Goal: Navigation & Orientation: Find specific page/section

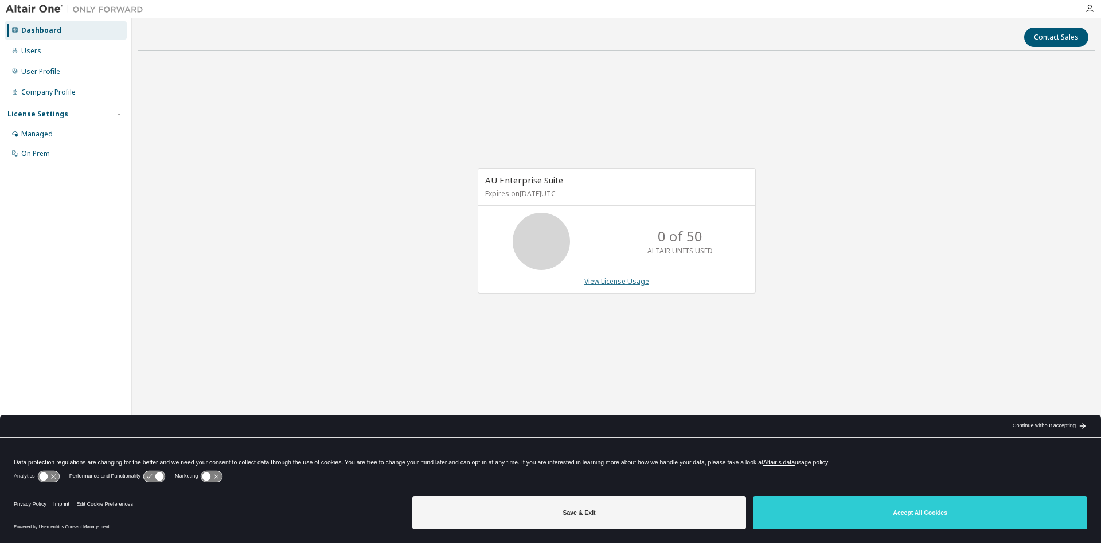
click at [630, 281] on link "View License Usage" at bounding box center [616, 281] width 65 height 10
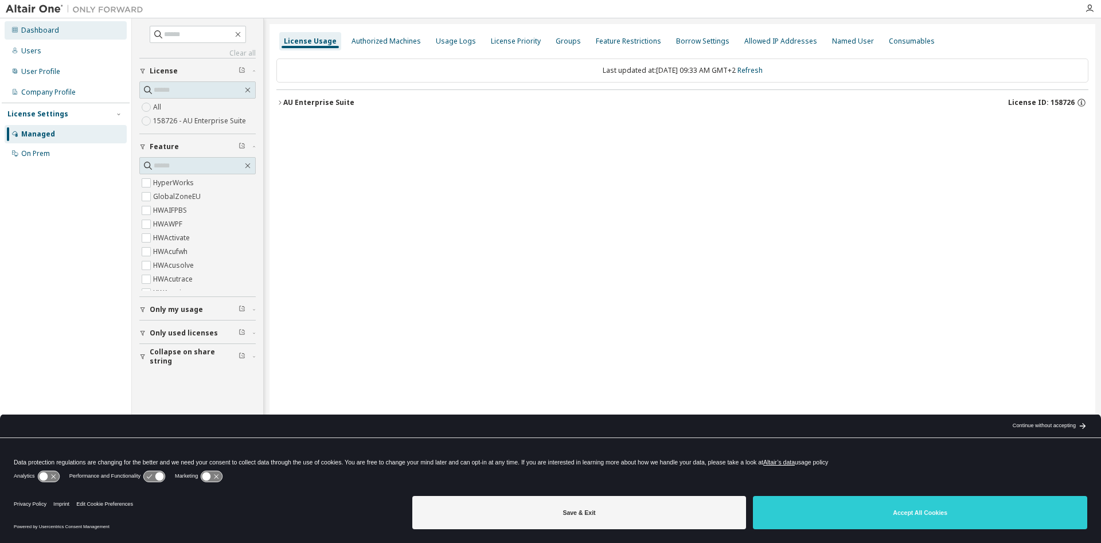
click at [38, 29] on div "Dashboard" at bounding box center [40, 30] width 38 height 9
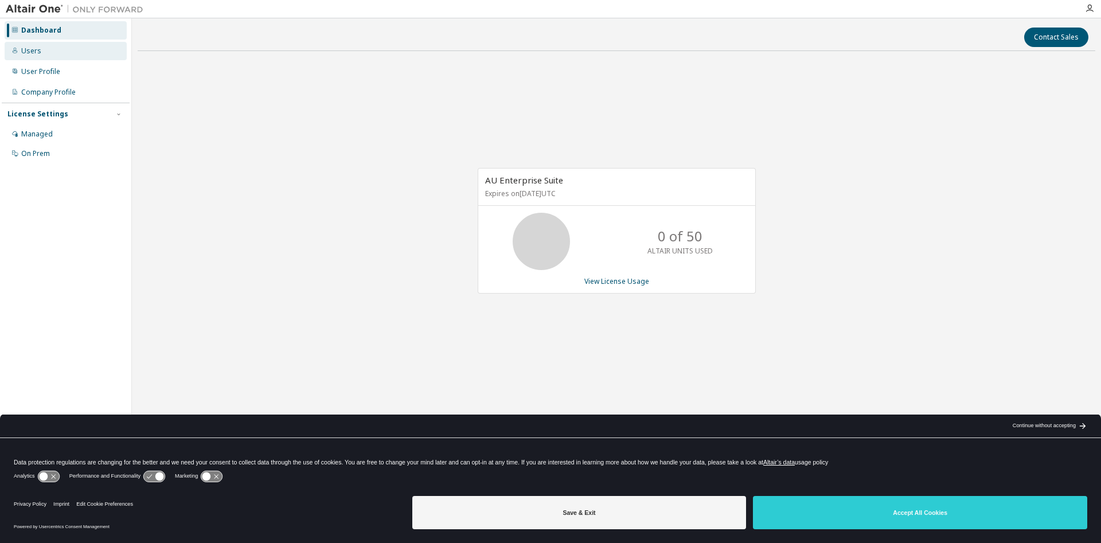
click at [25, 48] on div "Users" at bounding box center [31, 50] width 20 height 9
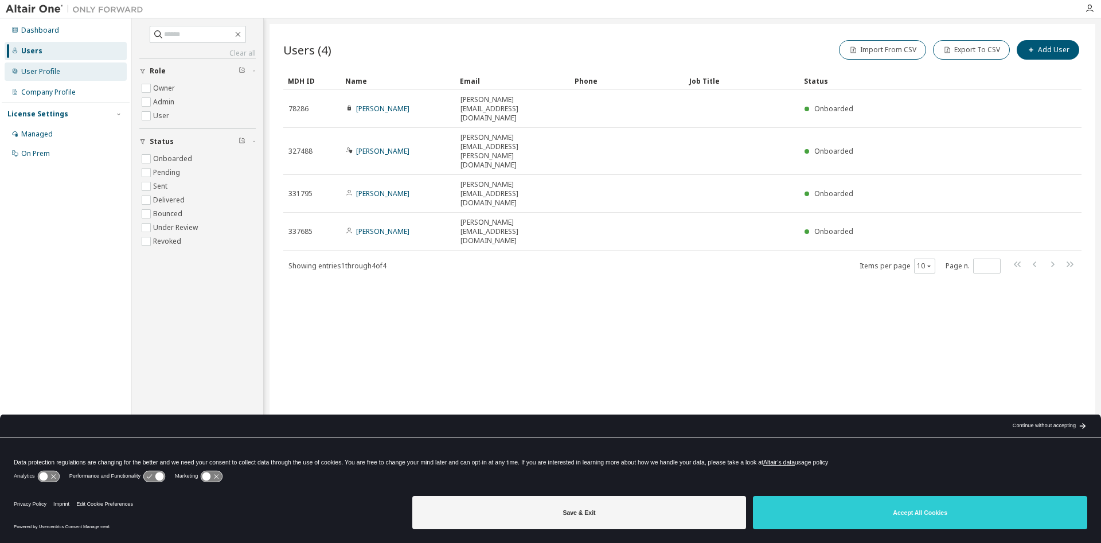
click at [53, 75] on div "User Profile" at bounding box center [40, 71] width 39 height 9
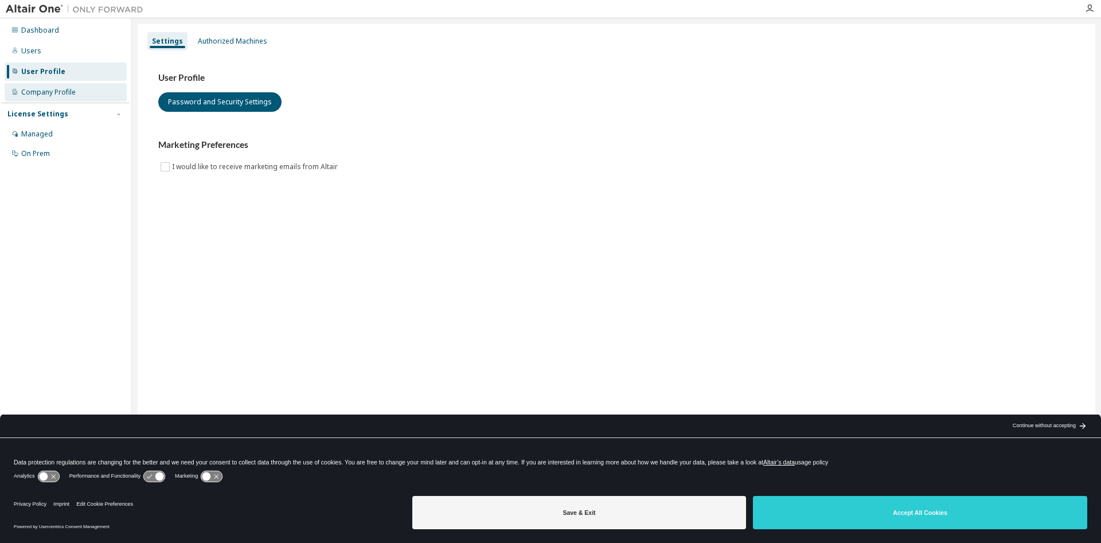
click at [52, 89] on div "Company Profile" at bounding box center [48, 92] width 54 height 9
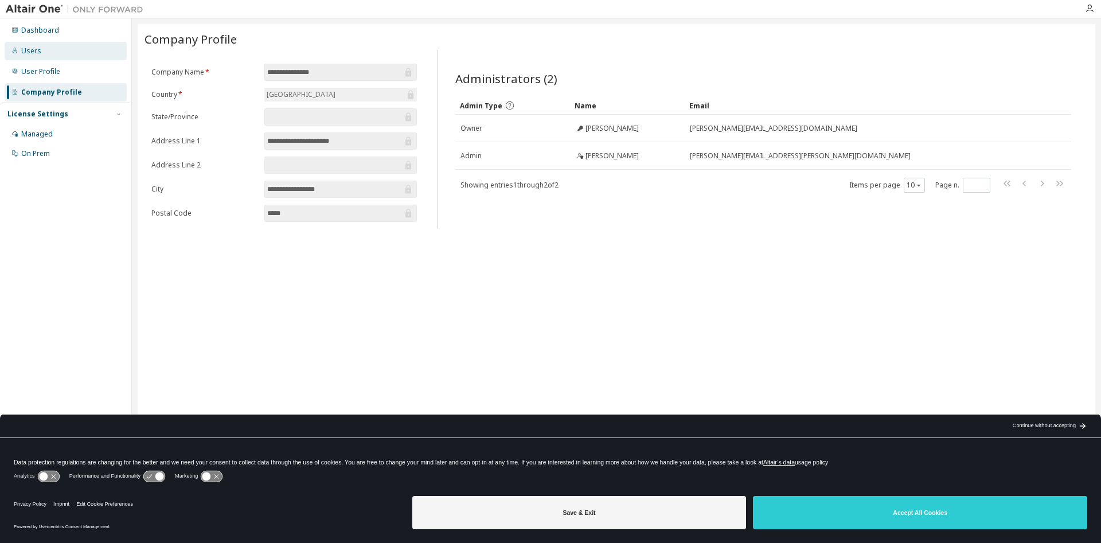
click at [49, 49] on div "Users" at bounding box center [66, 51] width 122 height 18
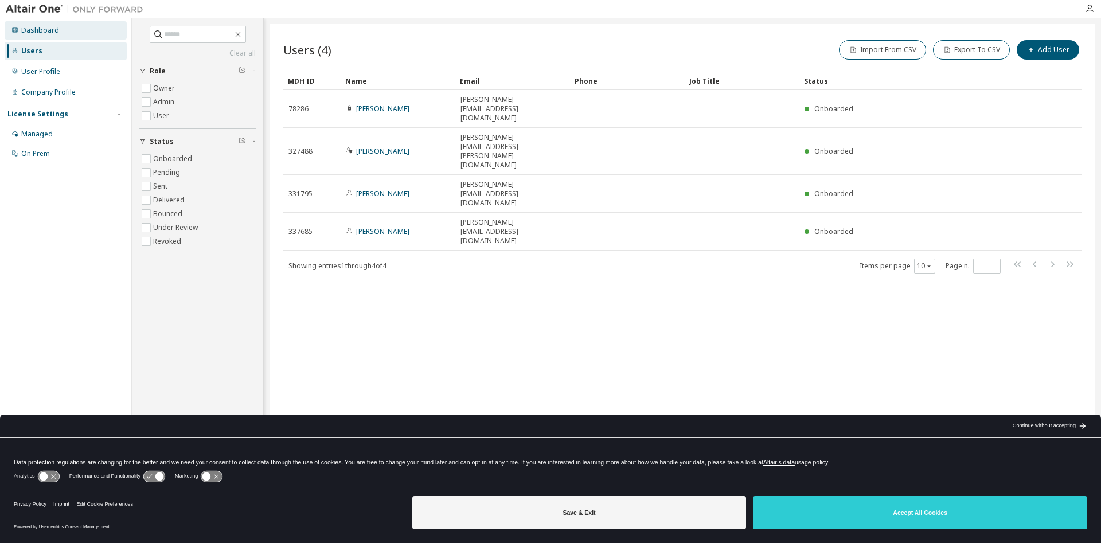
click at [52, 32] on div "Dashboard" at bounding box center [40, 30] width 38 height 9
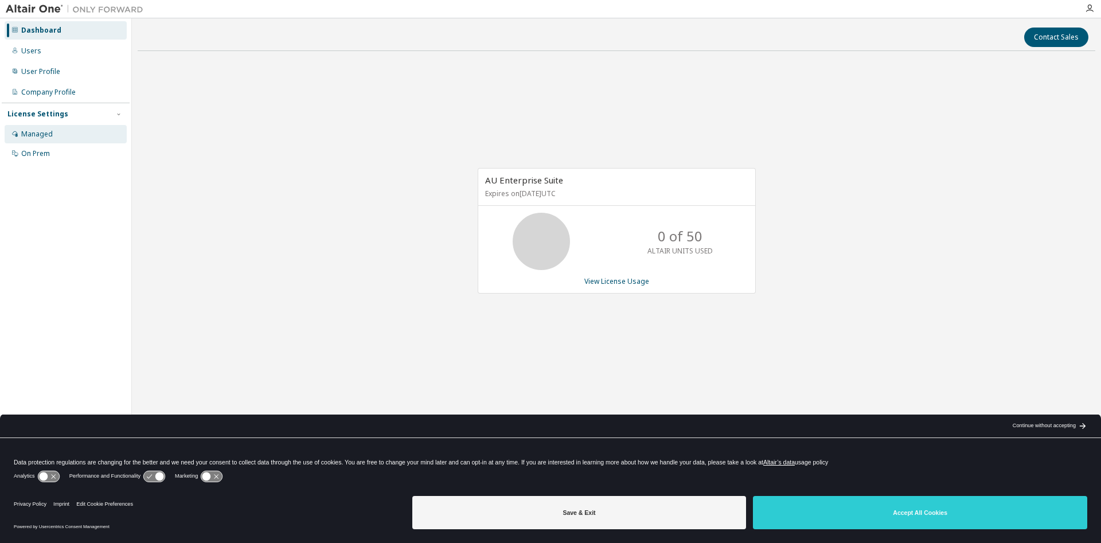
click at [41, 138] on div "Managed" at bounding box center [37, 134] width 32 height 9
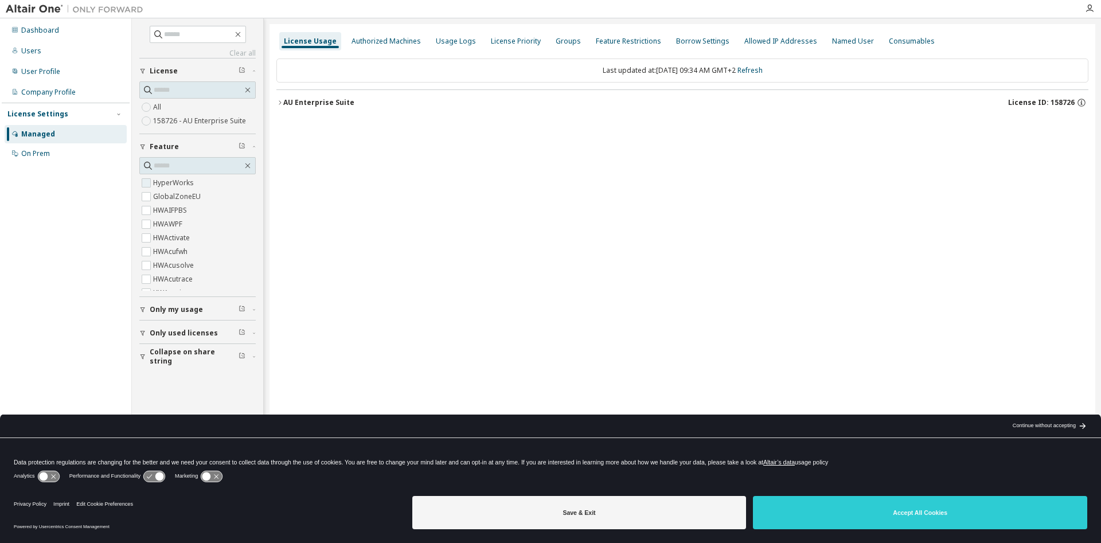
click at [170, 185] on label "HyperWorks" at bounding box center [174, 183] width 43 height 14
click at [284, 103] on div "AU Enterprise Suite" at bounding box center [318, 102] width 71 height 9
click at [232, 199] on span "GlobalZoneEU" at bounding box center [197, 197] width 116 height 14
click at [277, 99] on button "AU Enterprise Suite License ID: 158726" at bounding box center [682, 102] width 812 height 25
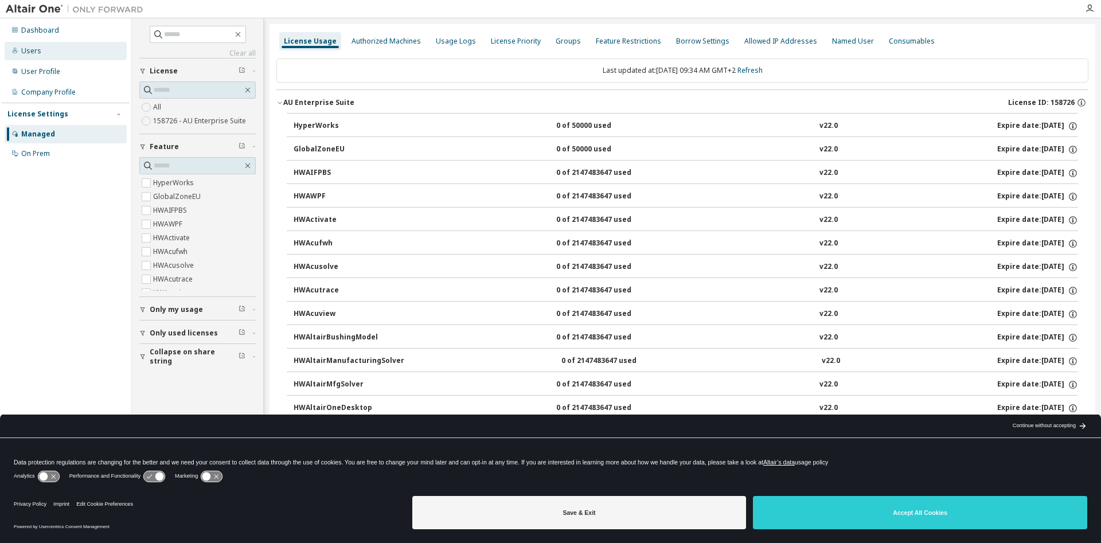
click at [29, 51] on div "Users" at bounding box center [31, 50] width 20 height 9
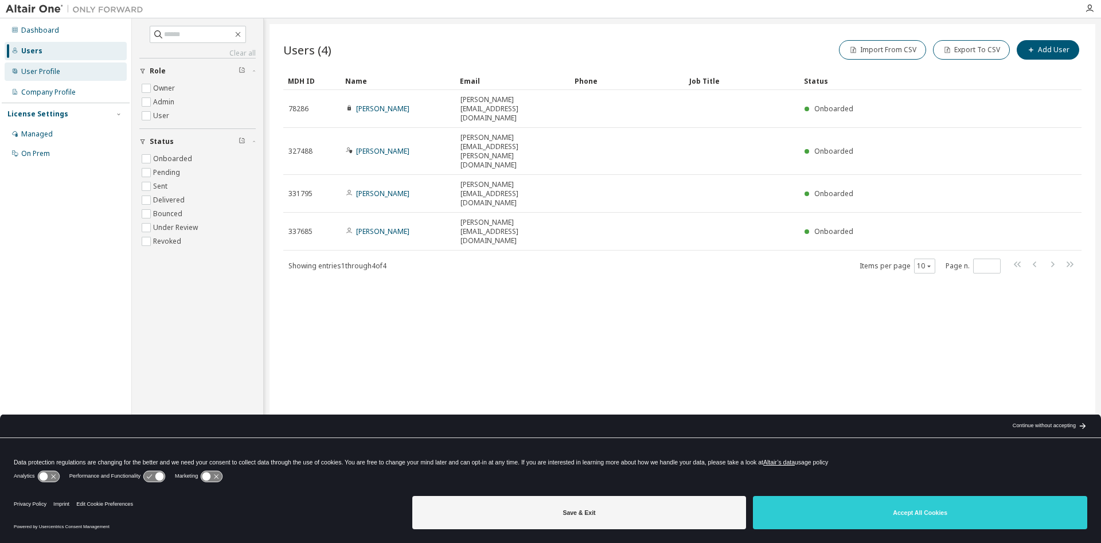
click at [36, 73] on div "User Profile" at bounding box center [40, 71] width 39 height 9
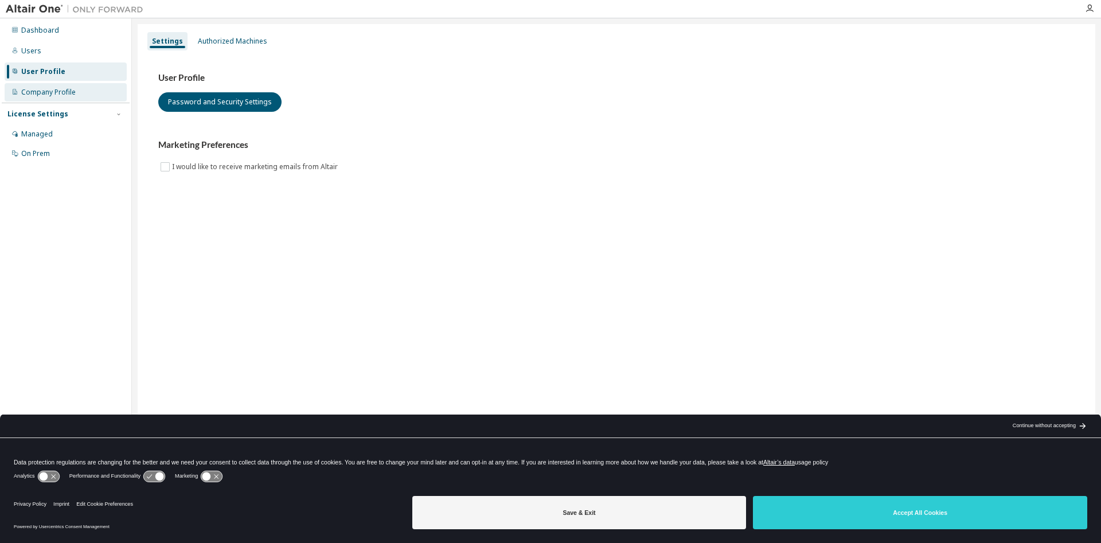
click at [60, 87] on div "Company Profile" at bounding box center [66, 92] width 122 height 18
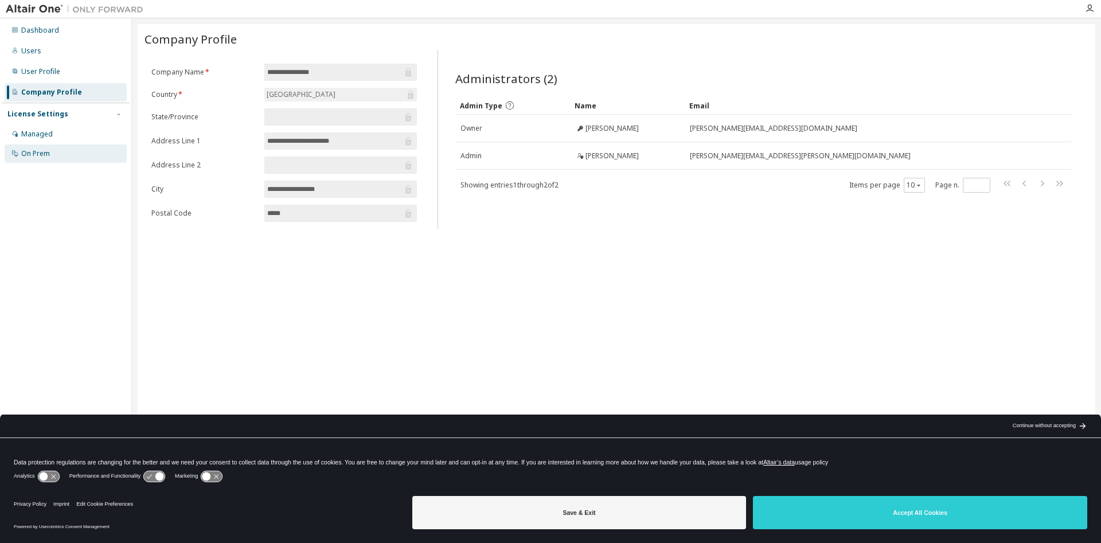
click at [53, 156] on div "On Prem" at bounding box center [66, 153] width 122 height 18
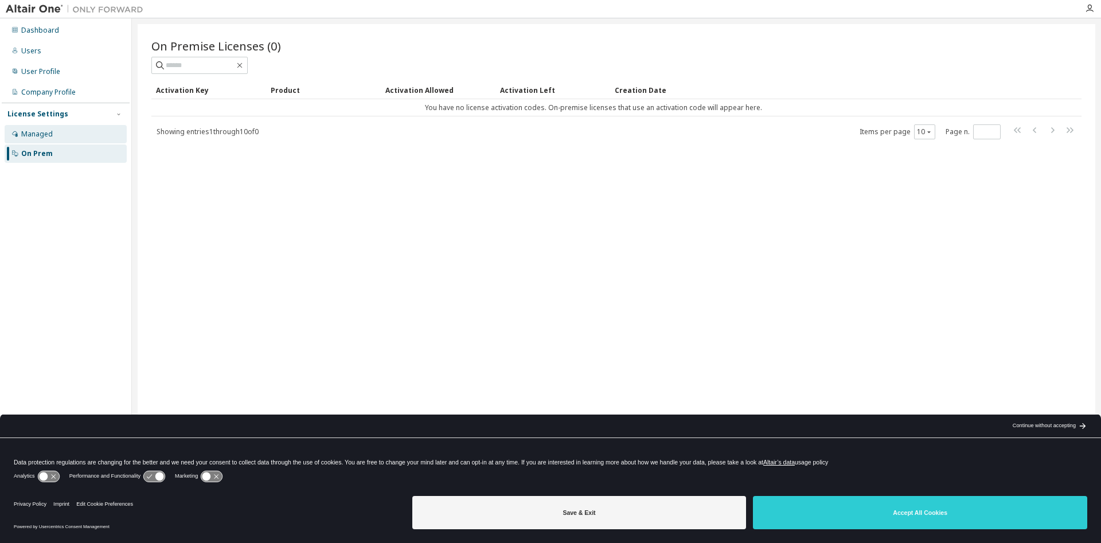
click at [57, 137] on div "Managed" at bounding box center [66, 134] width 122 height 18
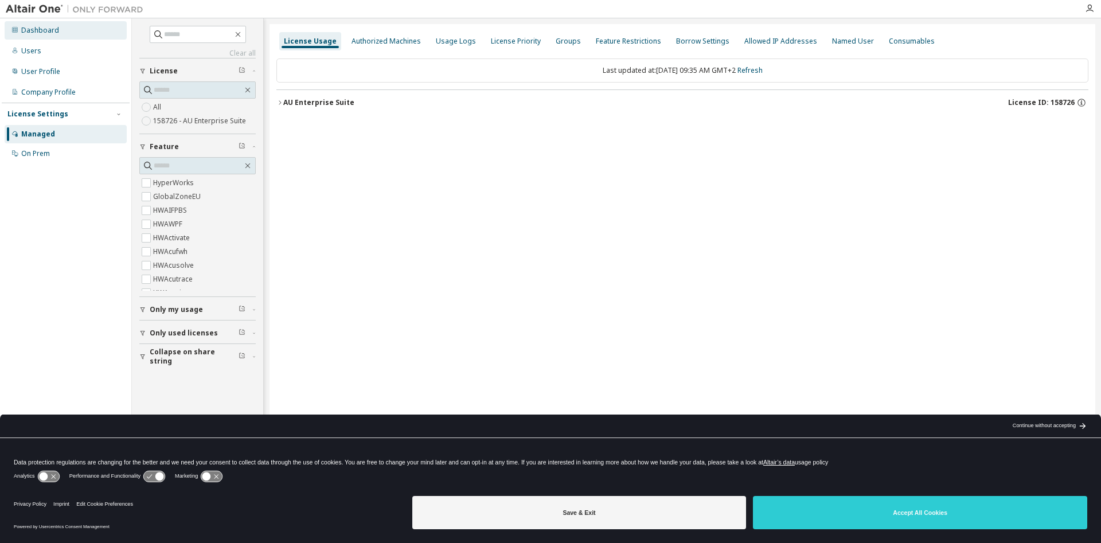
click at [26, 25] on div "Dashboard" at bounding box center [66, 30] width 122 height 18
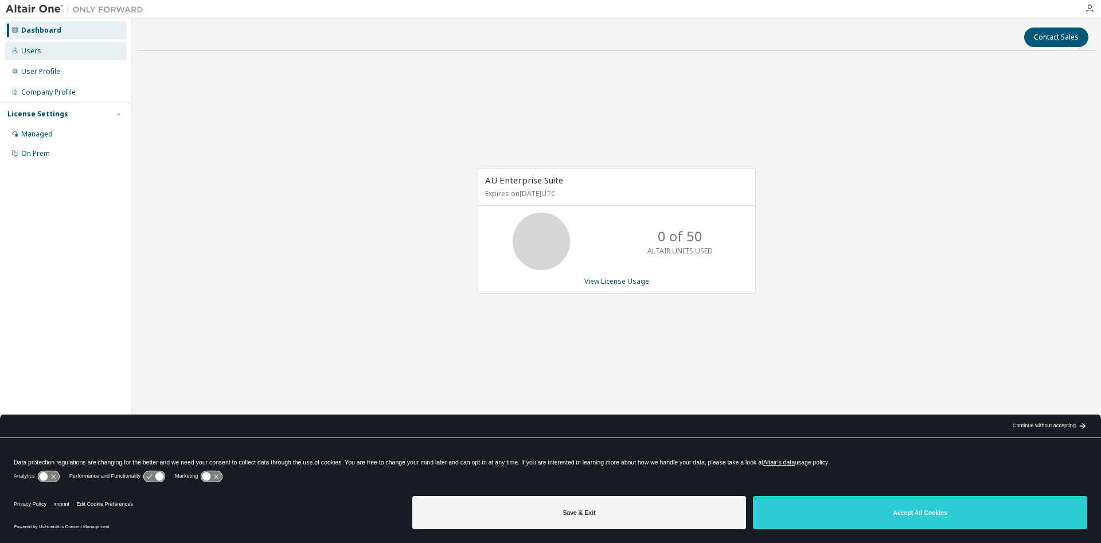
click at [28, 48] on div "Users" at bounding box center [31, 50] width 20 height 9
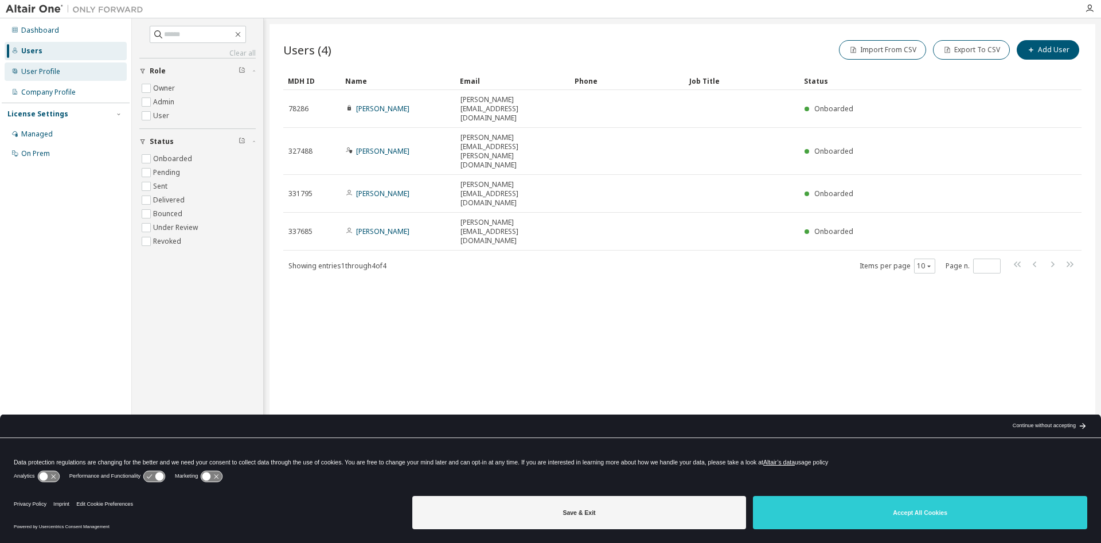
click at [34, 70] on div "User Profile" at bounding box center [40, 71] width 39 height 9
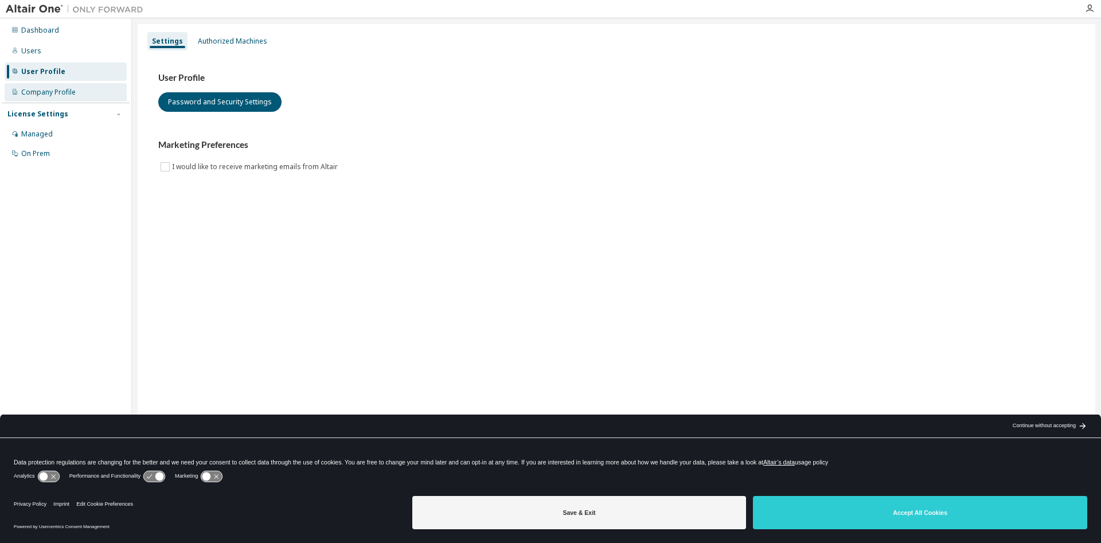
click at [40, 83] on div "Company Profile" at bounding box center [66, 92] width 122 height 18
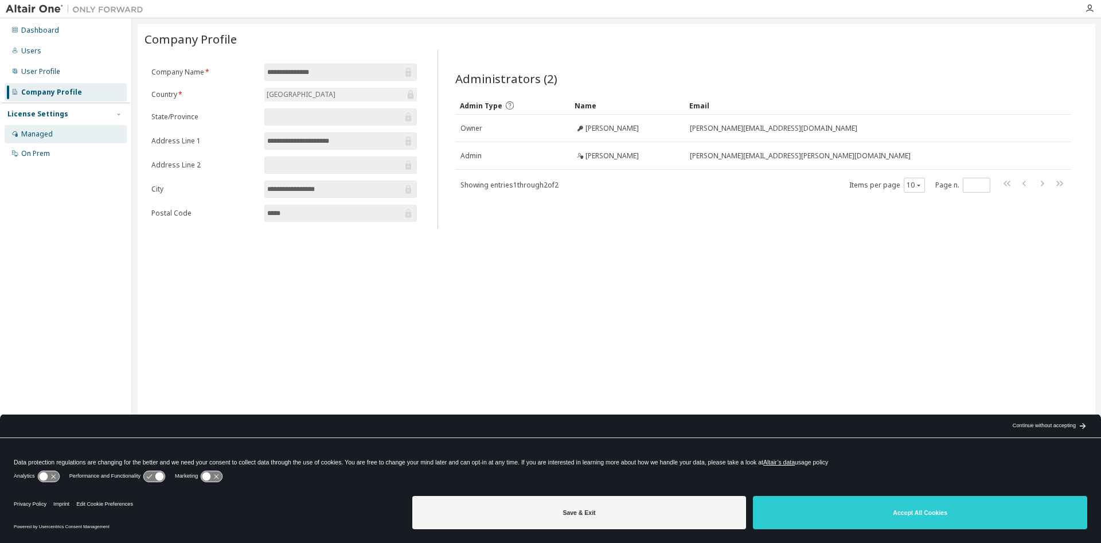
click at [39, 135] on div "Managed" at bounding box center [37, 134] width 32 height 9
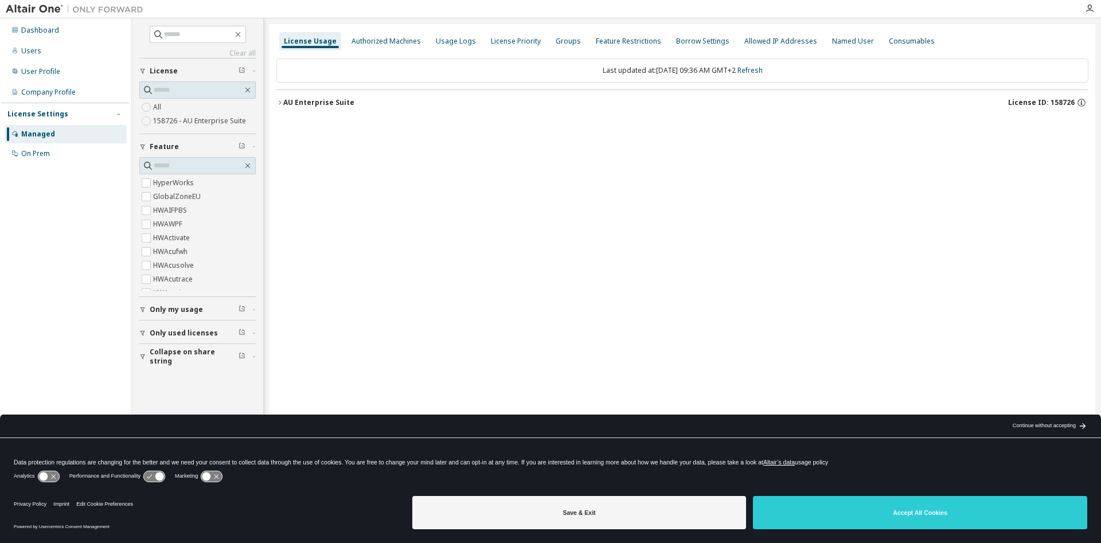
click at [279, 103] on icon "button" at bounding box center [279, 102] width 7 height 7
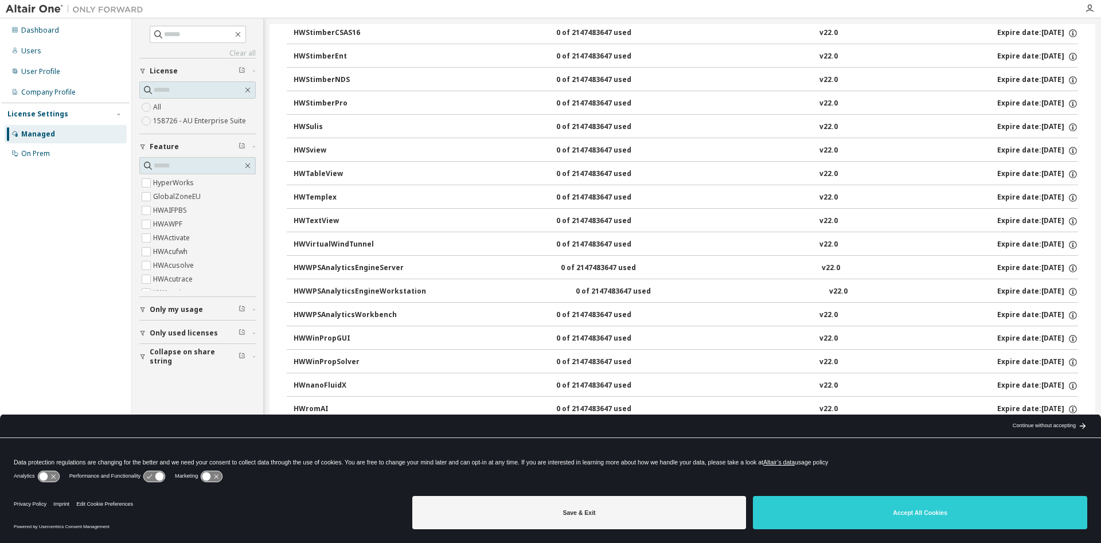
scroll to position [6093, 0]
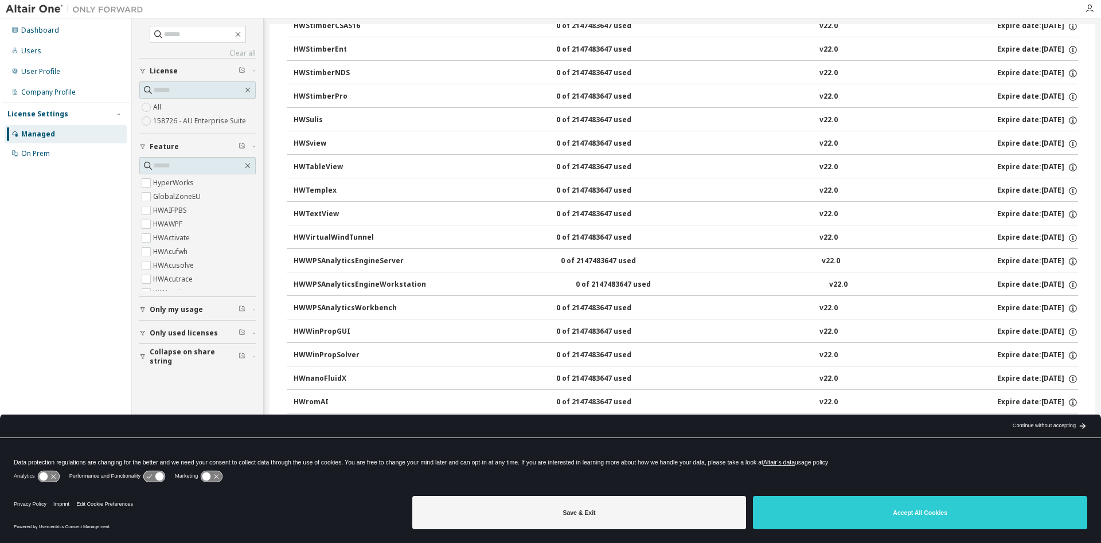
click at [1021, 426] on div "Continue without accepting" at bounding box center [1043, 425] width 63 height 9
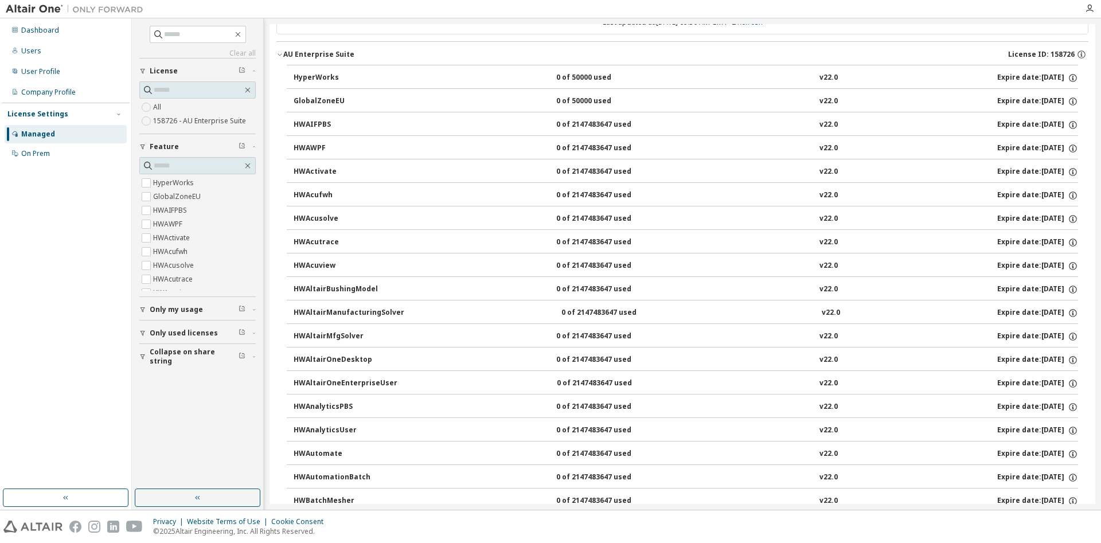
scroll to position [0, 0]
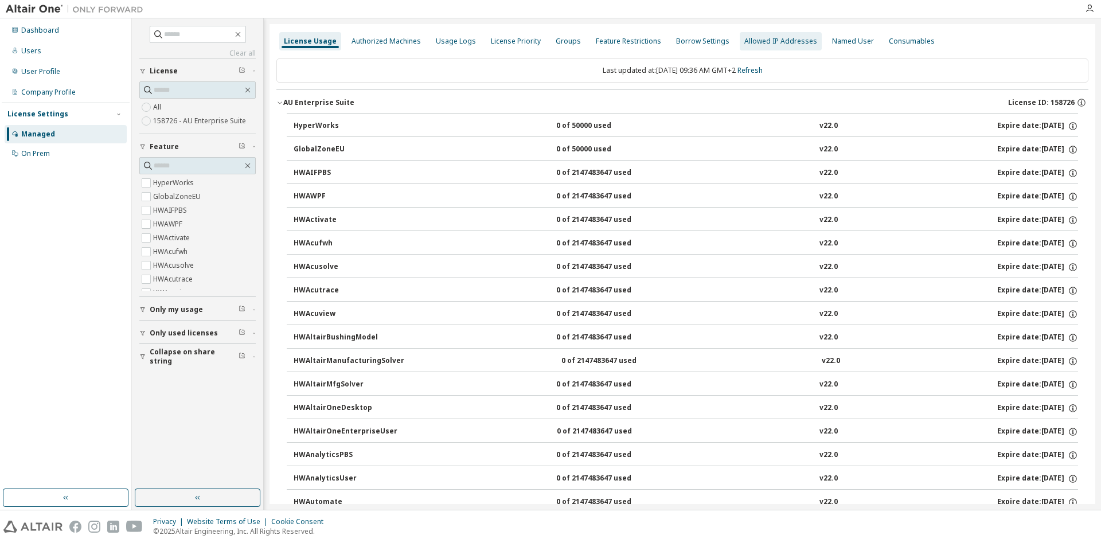
click at [770, 43] on div "Allowed IP Addresses" at bounding box center [780, 41] width 73 height 9
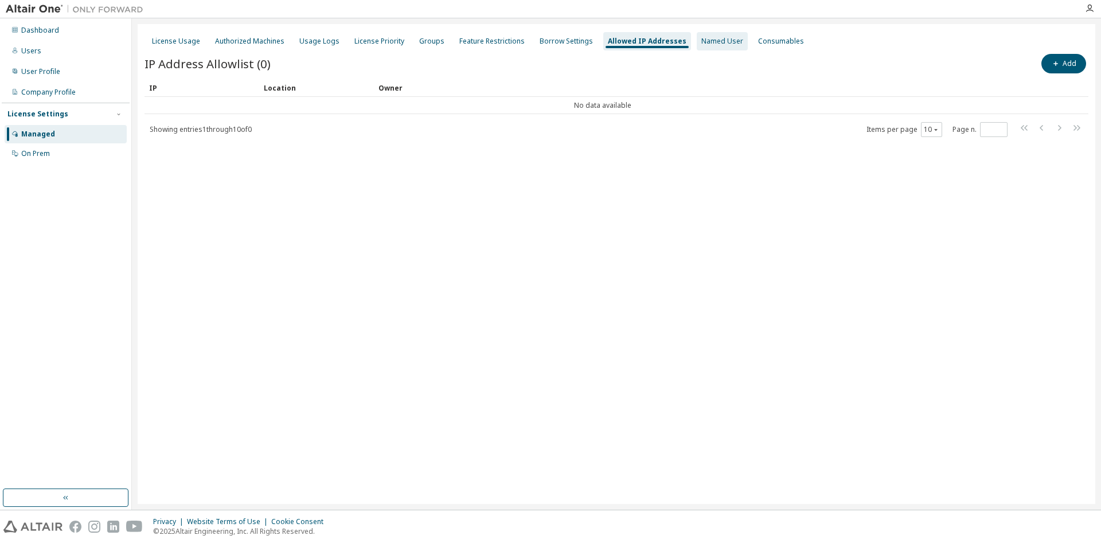
click at [707, 44] on div "Named User" at bounding box center [722, 41] width 42 height 9
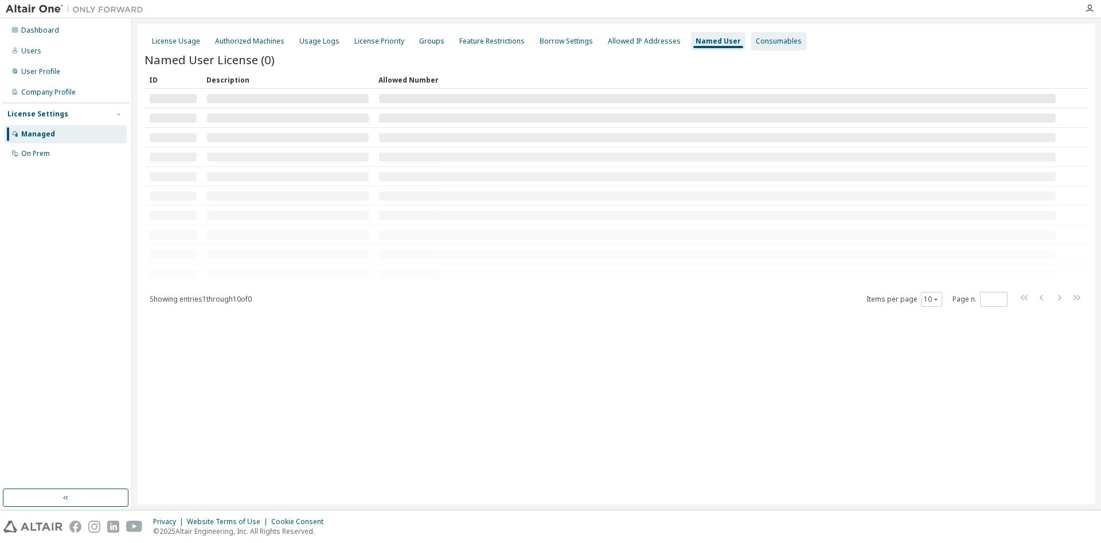
click at [759, 42] on div "Consumables" at bounding box center [778, 41] width 46 height 9
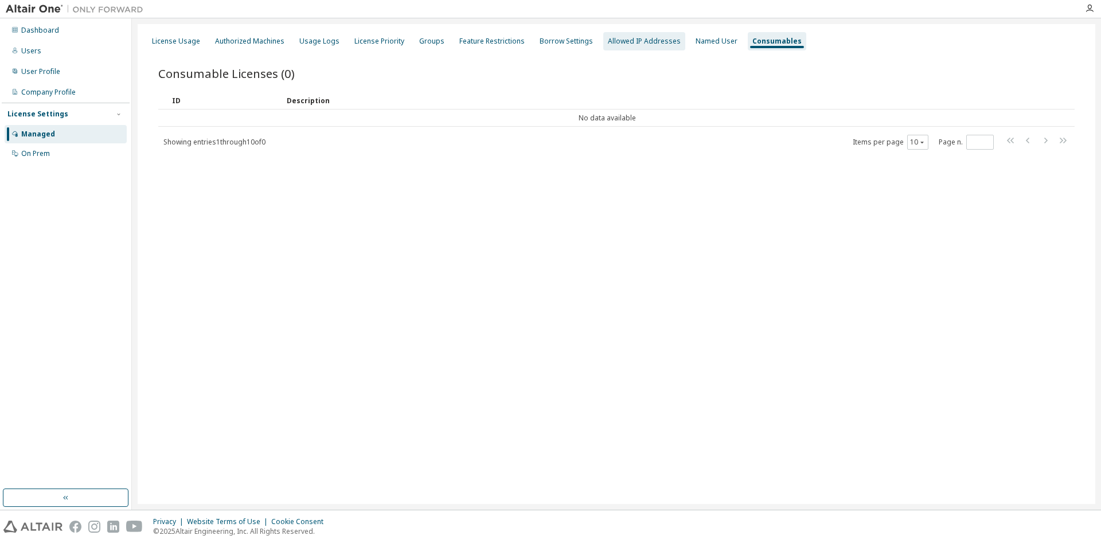
drag, startPoint x: 644, startPoint y: 44, endPoint x: 614, endPoint y: 45, distance: 29.8
click at [644, 44] on div "Allowed IP Addresses" at bounding box center [644, 41] width 73 height 9
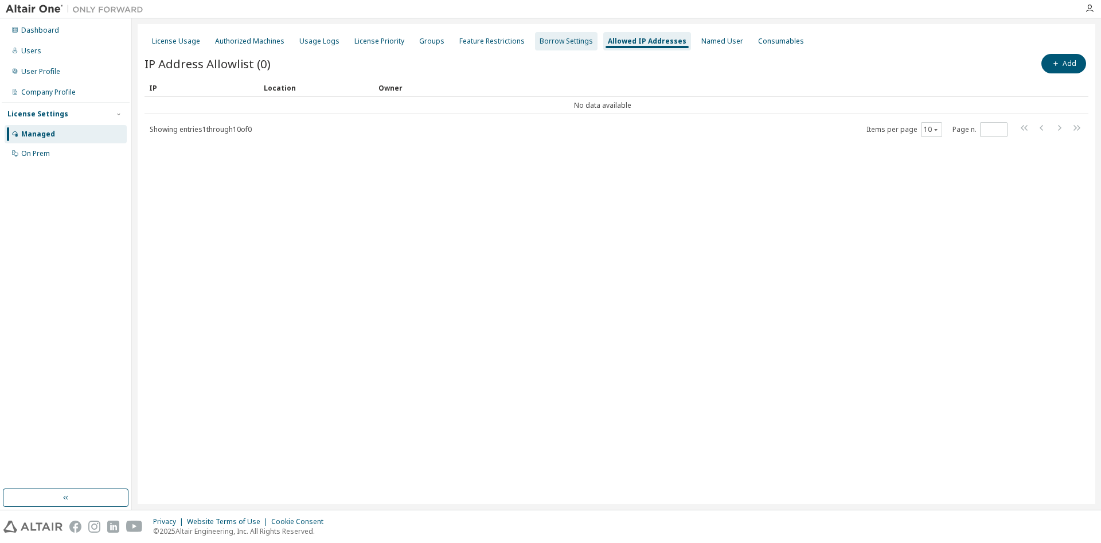
click at [560, 46] on div "Borrow Settings" at bounding box center [565, 41] width 53 height 9
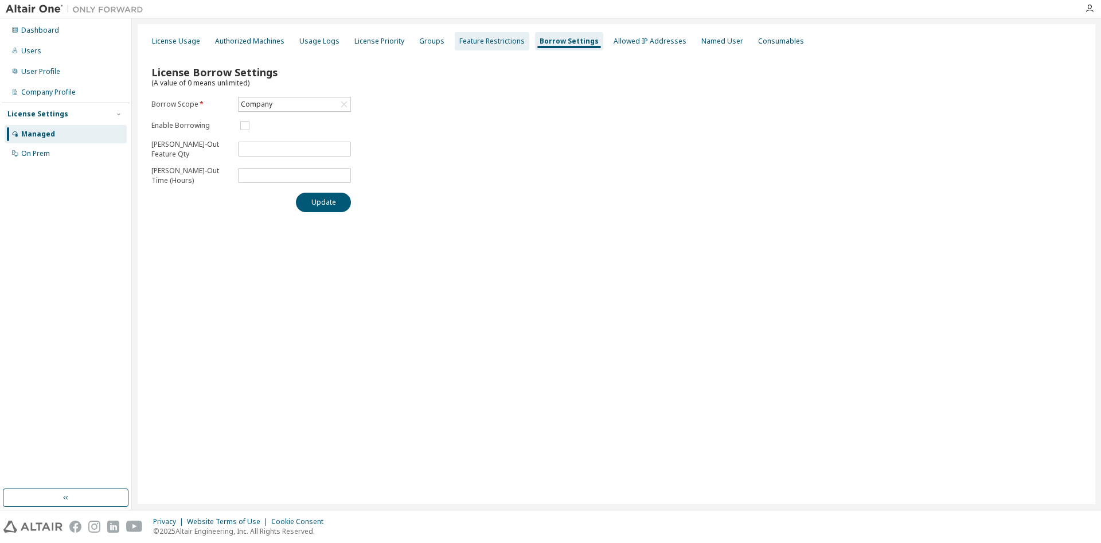
click at [459, 42] on div "Feature Restrictions" at bounding box center [491, 41] width 65 height 9
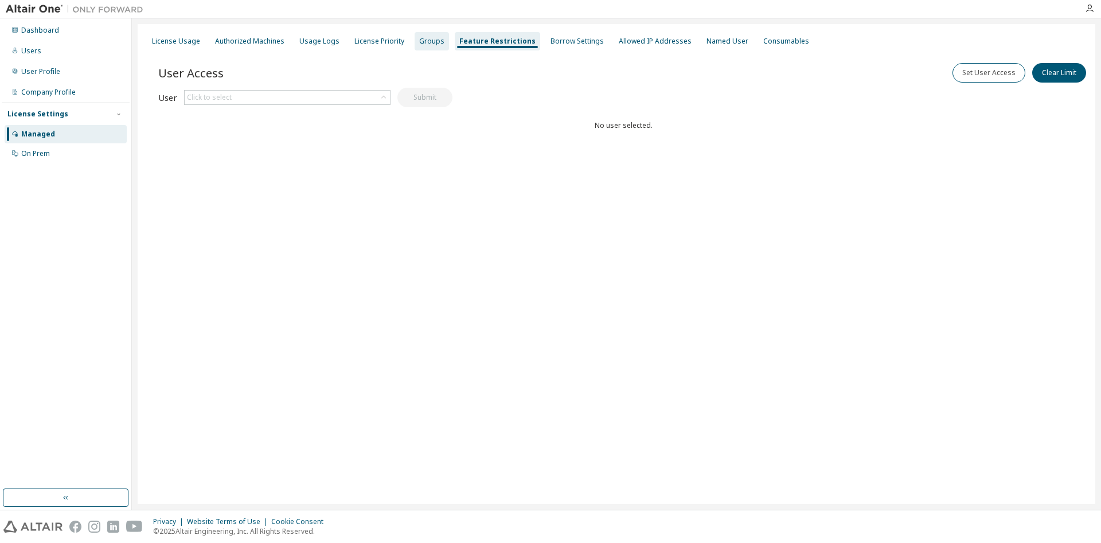
click at [428, 43] on div "Groups" at bounding box center [431, 41] width 25 height 9
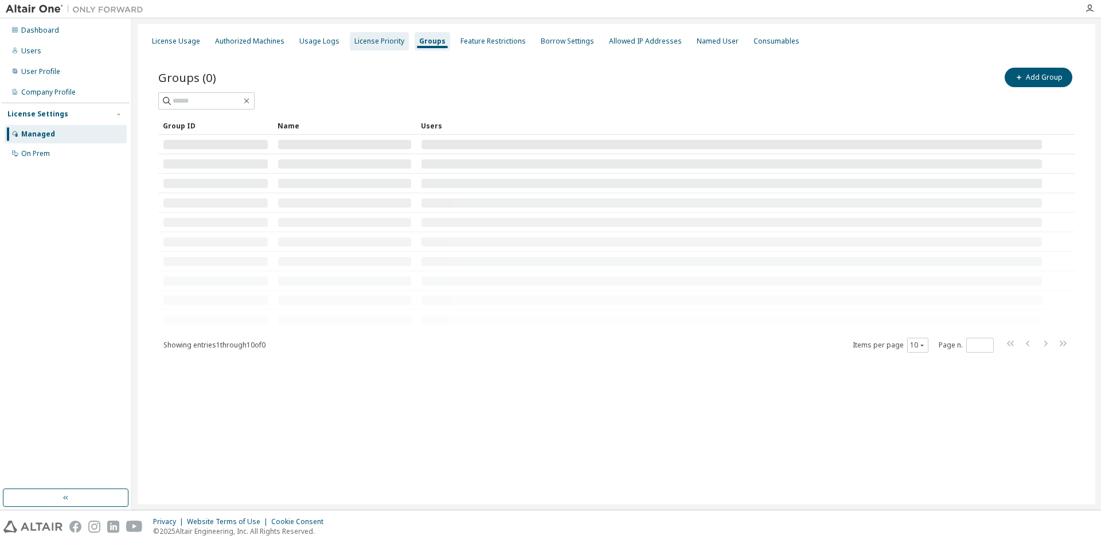
click at [378, 48] on div "License Priority" at bounding box center [379, 41] width 59 height 18
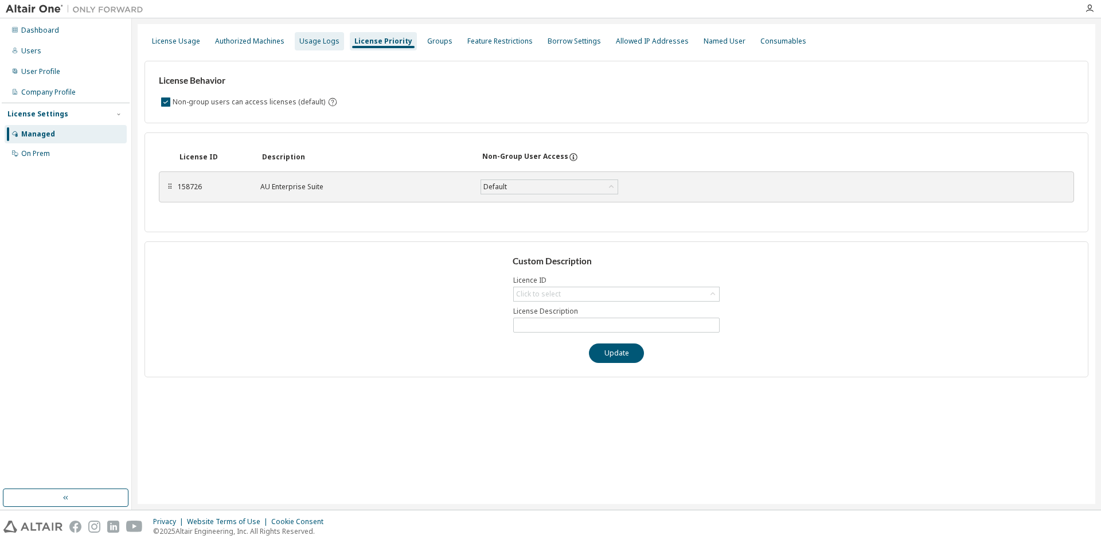
click at [319, 43] on div "Usage Logs" at bounding box center [319, 41] width 40 height 9
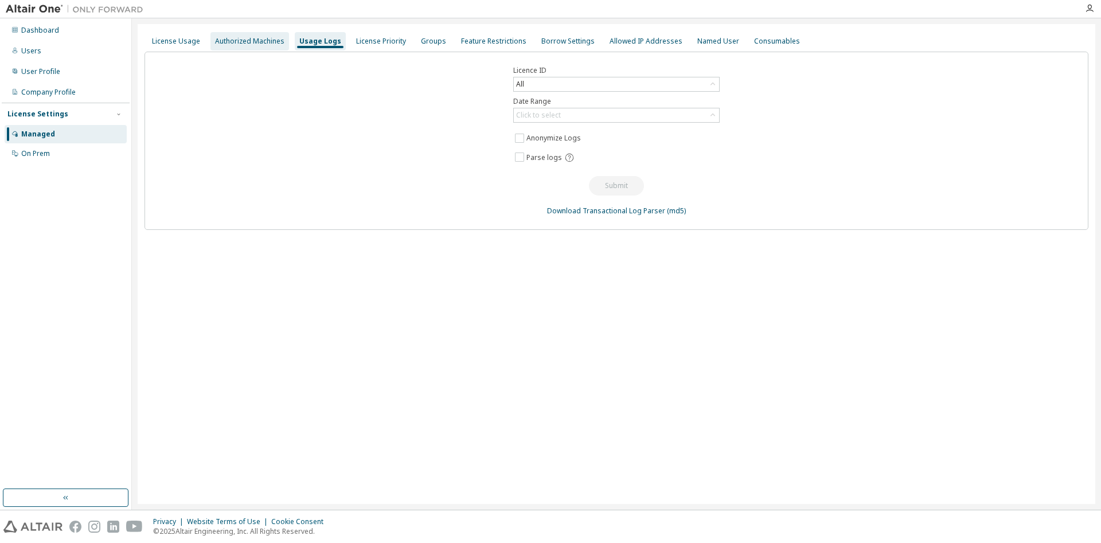
click at [246, 45] on div "Authorized Machines" at bounding box center [249, 41] width 69 height 9
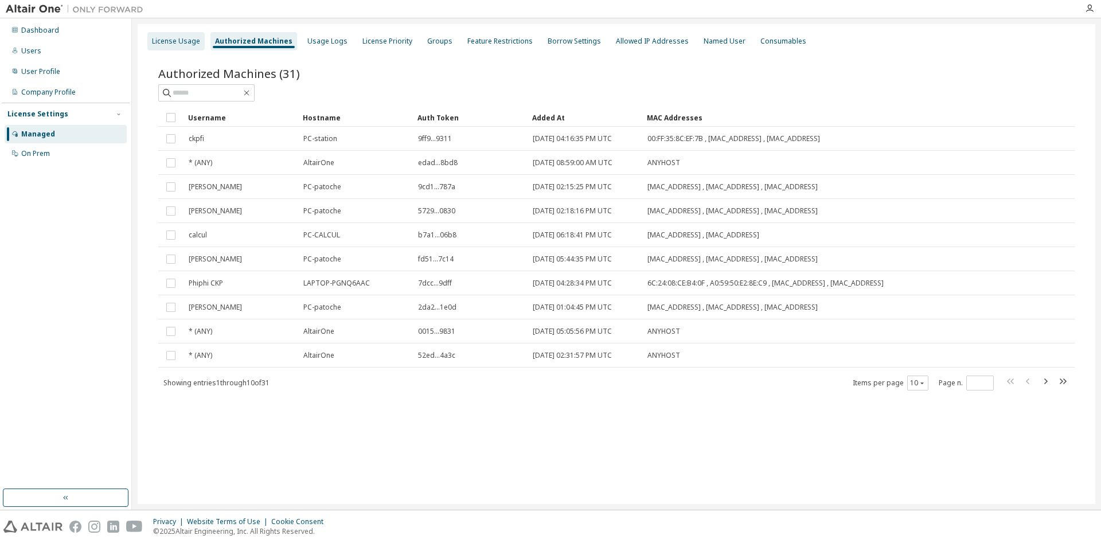
click at [193, 47] on div "License Usage" at bounding box center [175, 41] width 57 height 18
